Goal: Task Accomplishment & Management: Manage account settings

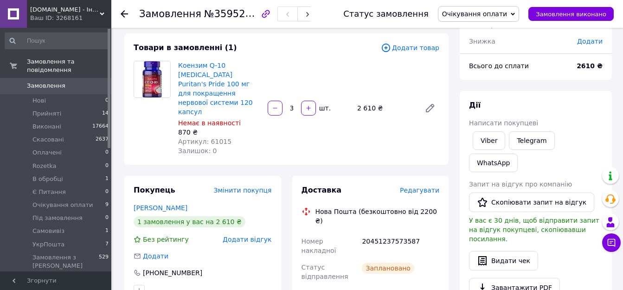
click at [324, 71] on div "Коензим Q-10 CoQ10 Puritan's Pride 100 мг для покращення нервової системи 120 к…" at bounding box center [308, 108] width 269 height 98
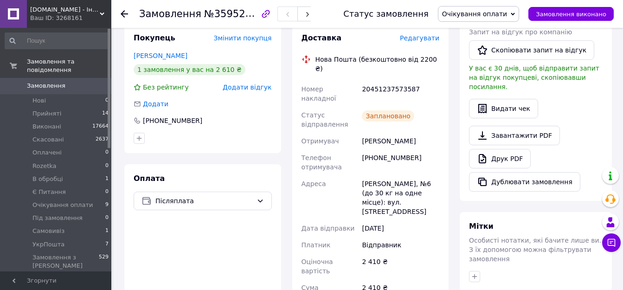
scroll to position [186, 0]
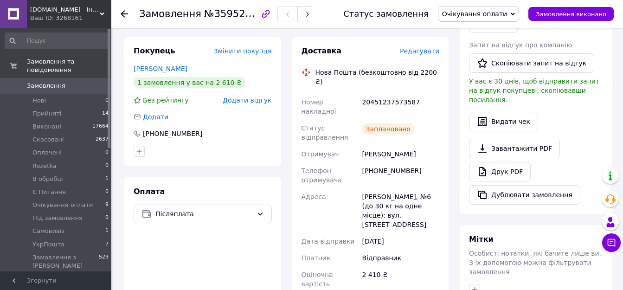
click at [385, 94] on div "20451237573587" at bounding box center [400, 107] width 81 height 26
copy div "20451237573587"
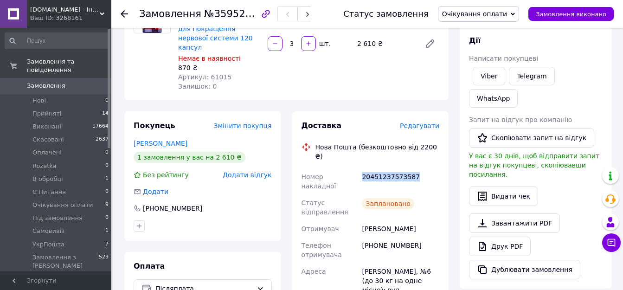
scroll to position [0, 0]
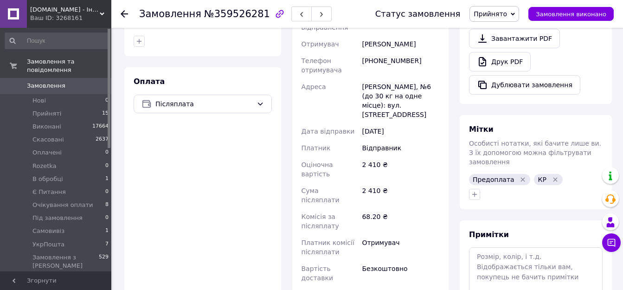
scroll to position [325, 0]
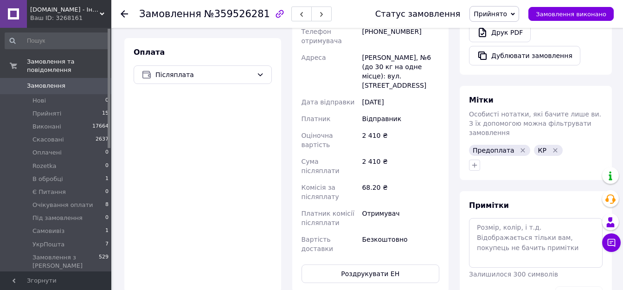
click at [430, 185] on div "Доставка Редагувати Нова Пошта (безкоштовно від 2200 ₴) Номер накладної 2045123…" at bounding box center [371, 95] width 138 height 376
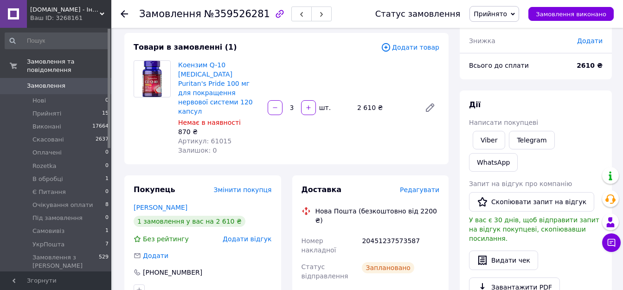
scroll to position [46, 0]
click at [391, 233] on div "20451237573587" at bounding box center [400, 246] width 81 height 26
drag, startPoint x: 391, startPoint y: 214, endPoint x: 275, endPoint y: 224, distance: 116.4
click at [389, 233] on div "20451237573587" at bounding box center [400, 246] width 81 height 26
copy div "20451237573587"
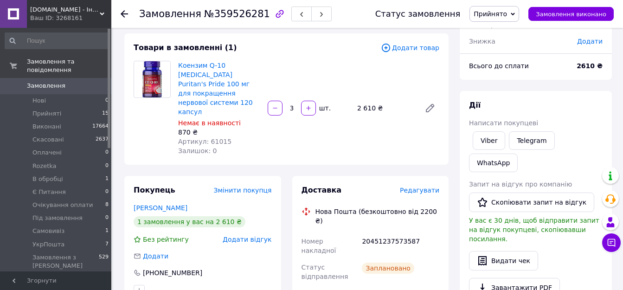
click at [302, 48] on div "Товари в замовленні (1)" at bounding box center [257, 48] width 247 height 11
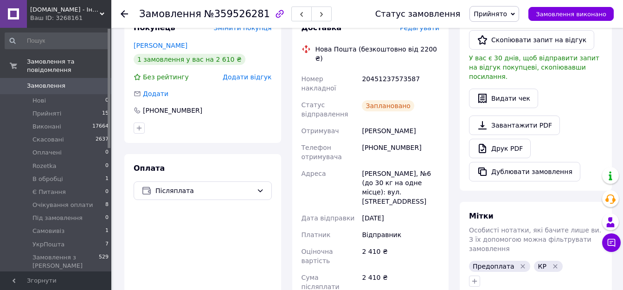
scroll to position [93, 0]
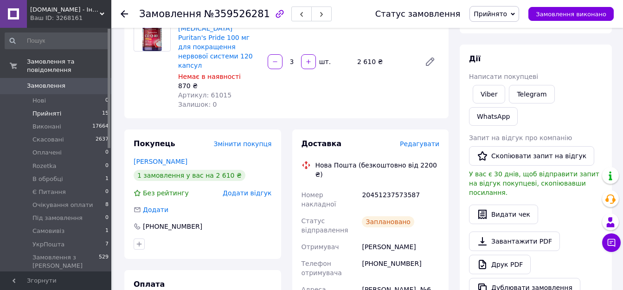
click at [83, 107] on li "Прийняті 15" at bounding box center [57, 113] width 114 height 13
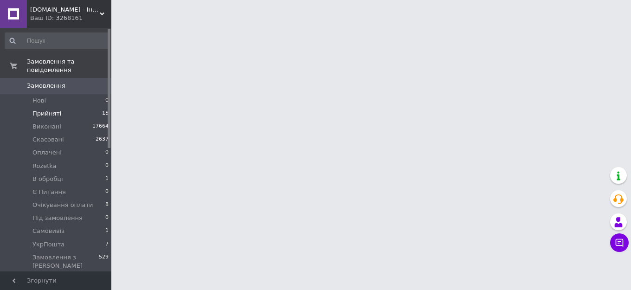
click at [83, 107] on li "Прийняті 15" at bounding box center [57, 113] width 114 height 13
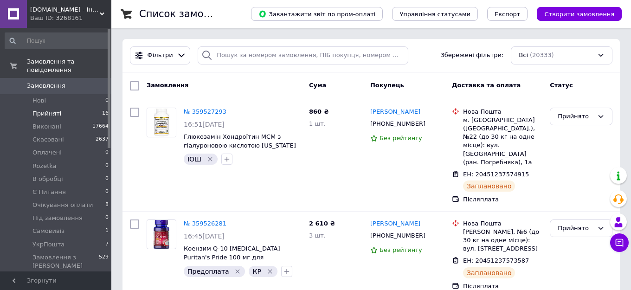
click at [83, 107] on li "Прийняті 16" at bounding box center [57, 113] width 114 height 13
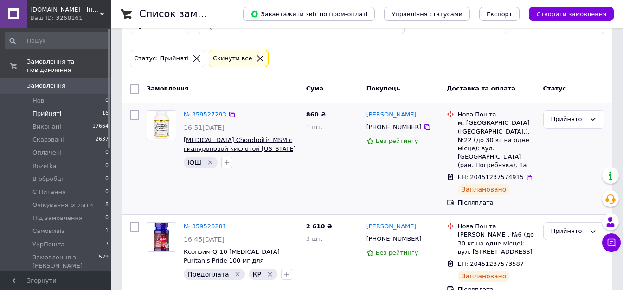
scroll to position [46, 0]
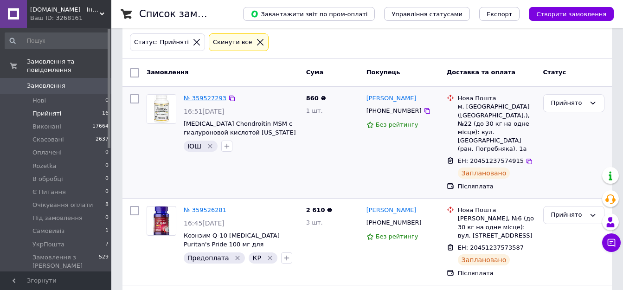
click at [210, 100] on link "№ 359527293" at bounding box center [205, 98] width 43 height 7
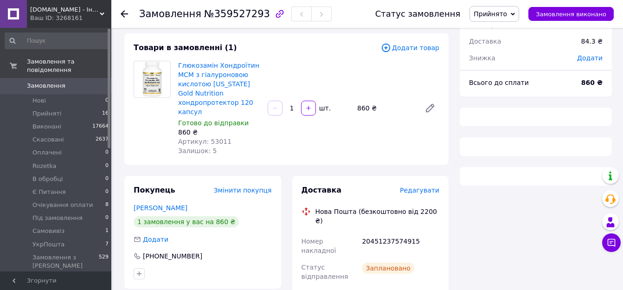
click at [217, 138] on span "Артикул: 53011" at bounding box center [204, 141] width 53 height 7
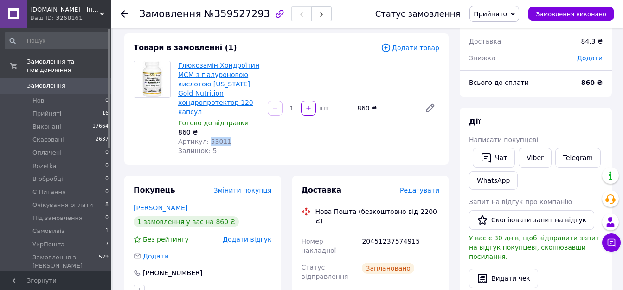
scroll to position [100, 0]
copy span "53011"
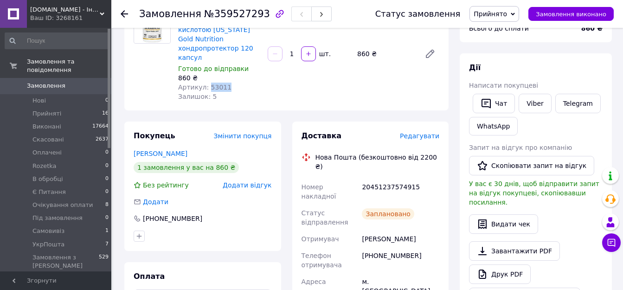
scroll to position [186, 0]
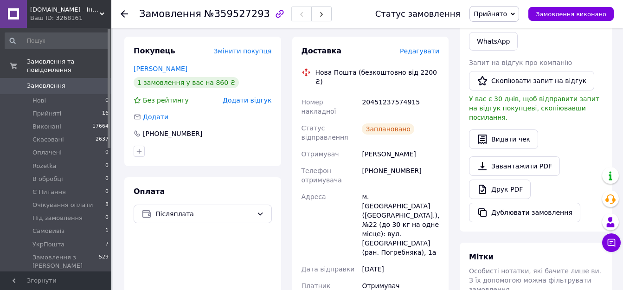
click at [377, 94] on div "20451237574915" at bounding box center [400, 107] width 81 height 26
copy div "20451237574915"
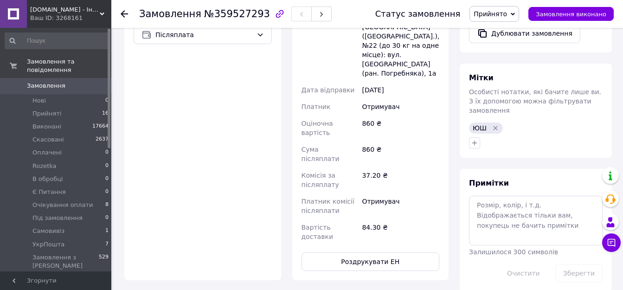
scroll to position [371, 0]
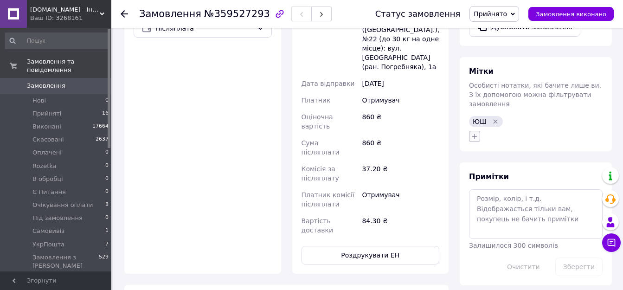
click at [473, 133] on icon "button" at bounding box center [474, 136] width 7 height 7
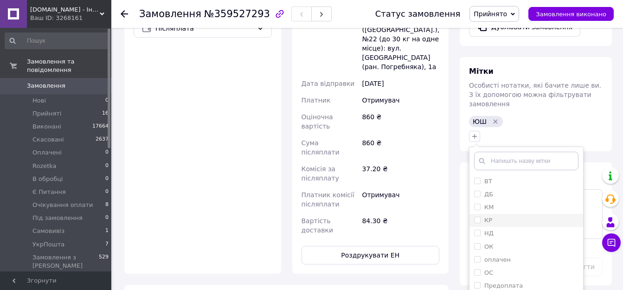
click at [476, 217] on input "КР" at bounding box center [477, 220] width 6 height 6
checkbox input "true"
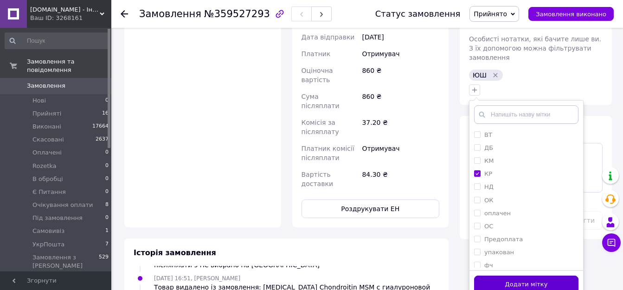
click at [498, 276] on button "Додати мітку" at bounding box center [526, 285] width 104 height 18
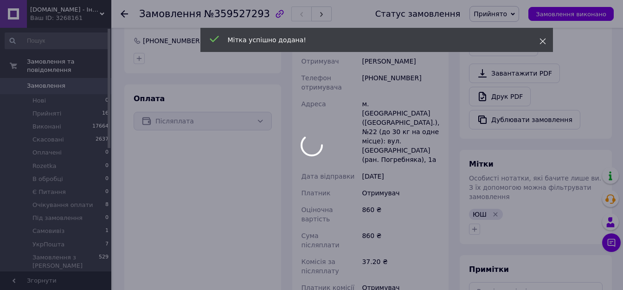
scroll to position [122, 0]
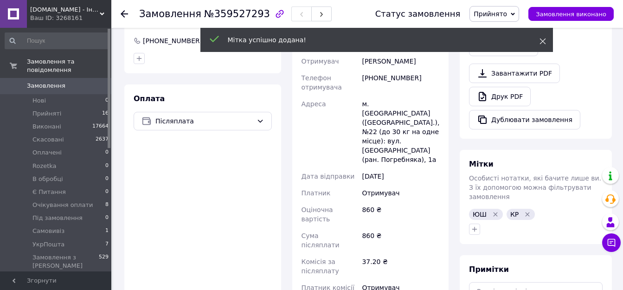
click at [541, 40] on use at bounding box center [543, 42] width 6 height 6
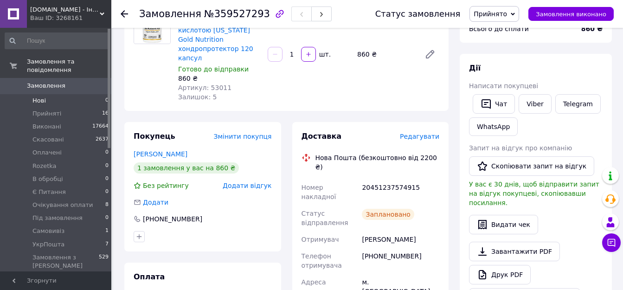
scroll to position [0, 0]
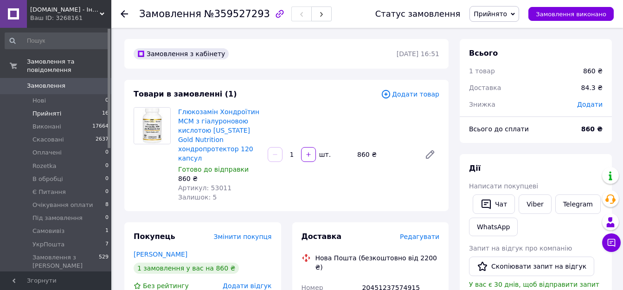
click at [89, 107] on li "Прийняті 16" at bounding box center [57, 113] width 114 height 13
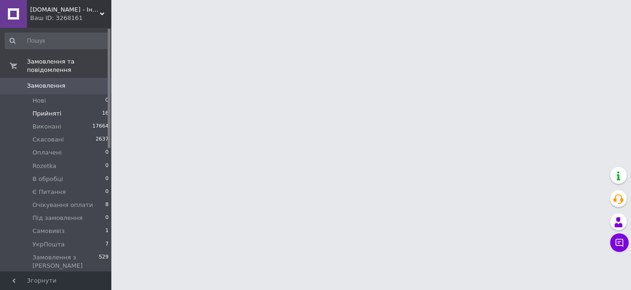
click at [90, 107] on li "Прийняті 16" at bounding box center [57, 113] width 114 height 13
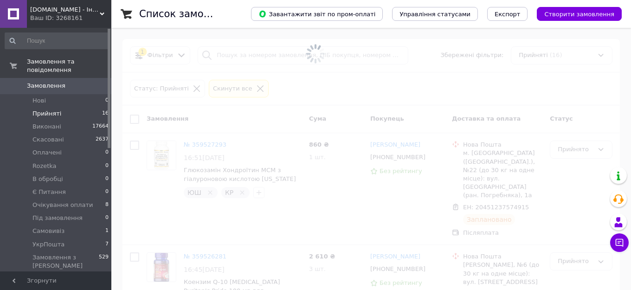
click at [84, 107] on li "Прийняті 16" at bounding box center [57, 113] width 114 height 13
